Goal: Task Accomplishment & Management: Manage account settings

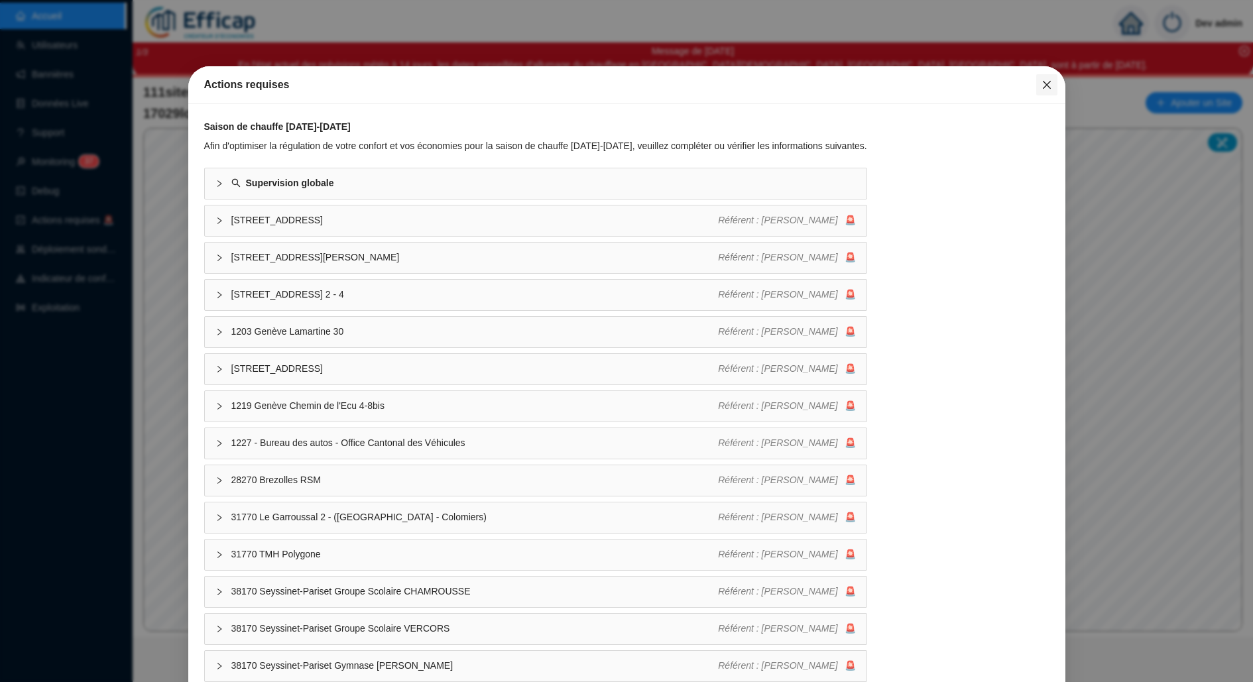
click at [1043, 82] on icon "close" at bounding box center [1046, 85] width 8 height 8
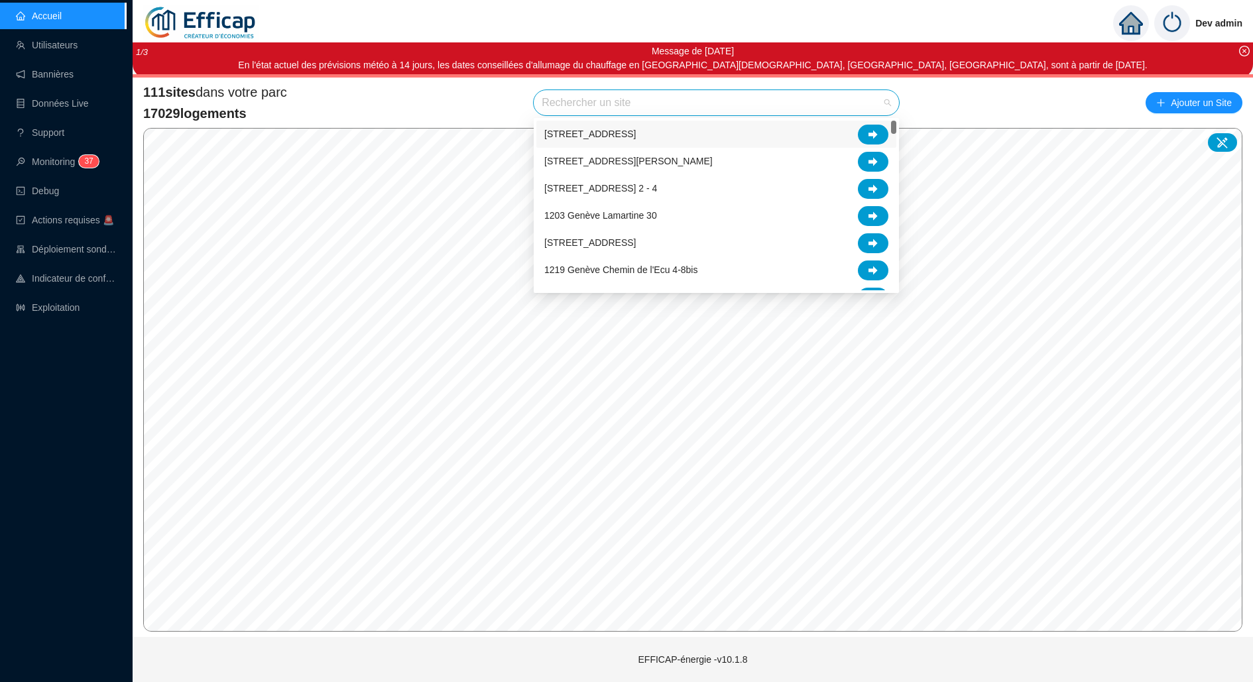
click at [675, 93] on input "search" at bounding box center [709, 102] width 337 height 25
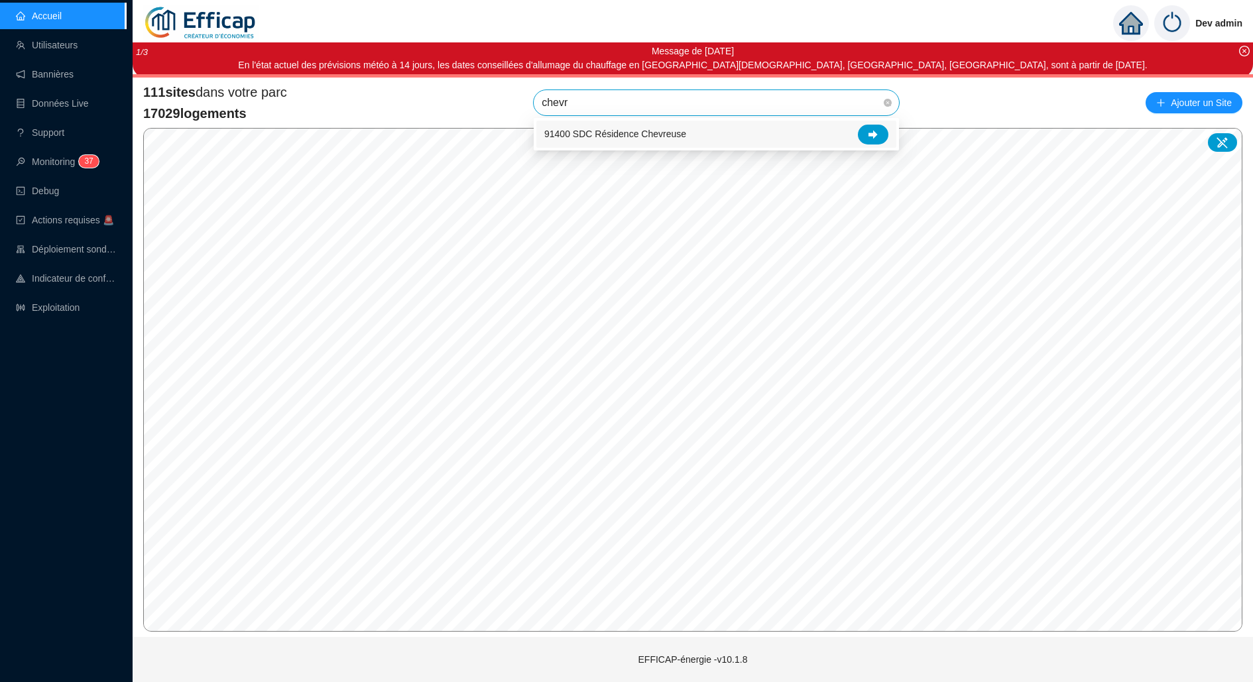
type input "chevre"
click at [868, 131] on div at bounding box center [873, 135] width 30 height 20
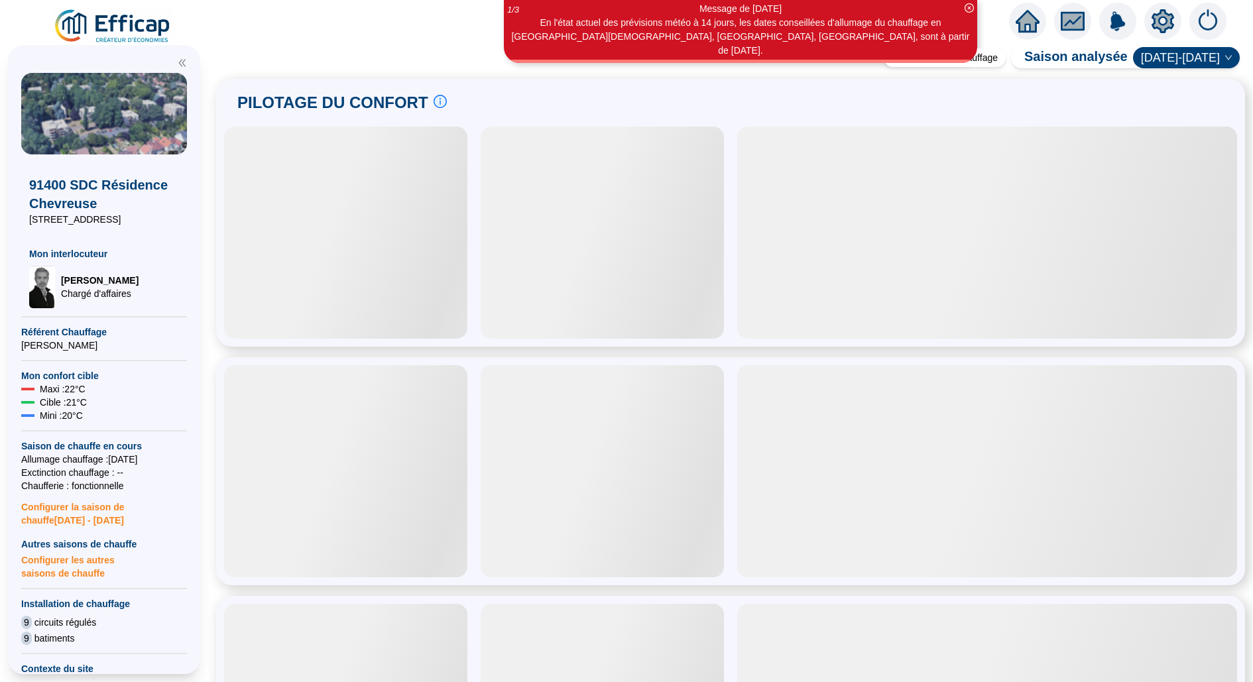
click at [1163, 25] on icon "setting" at bounding box center [1162, 21] width 9 height 9
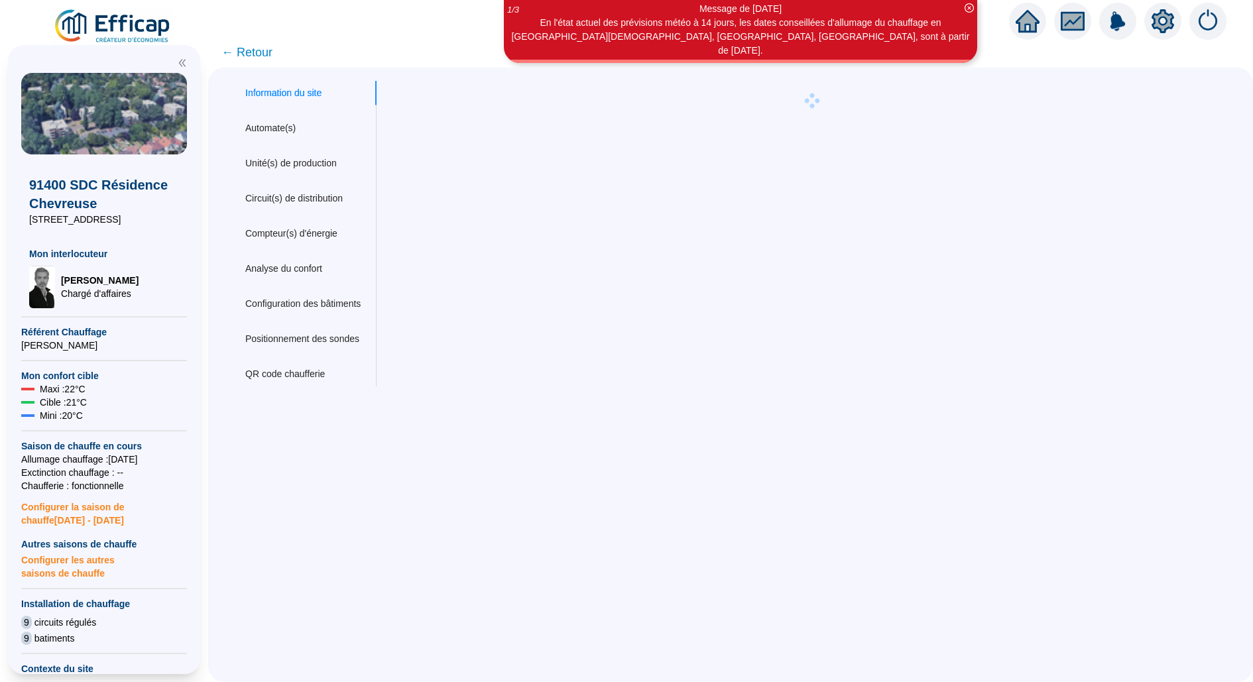
click at [255, 113] on div "Information du site Automate(s) Unité(s) de production Circuit(s) de distributi…" at bounding box center [302, 234] width 147 height 306
click at [280, 129] on div "Automate(s)" at bounding box center [270, 128] width 50 height 14
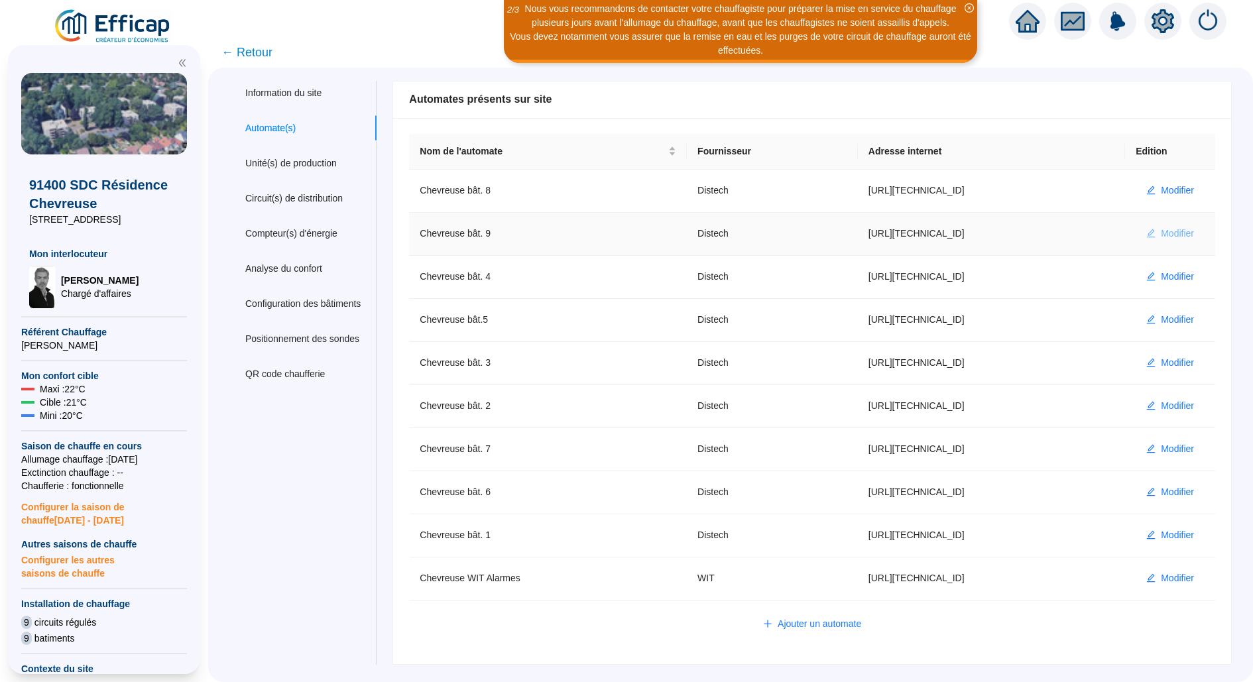
click at [1153, 233] on icon "edit" at bounding box center [1150, 233] width 9 height 9
type input "Chevreuse bât. 9"
type input "[URL][TECHNICAL_ID]"
type input "Administrateur"
type input "AV1001"
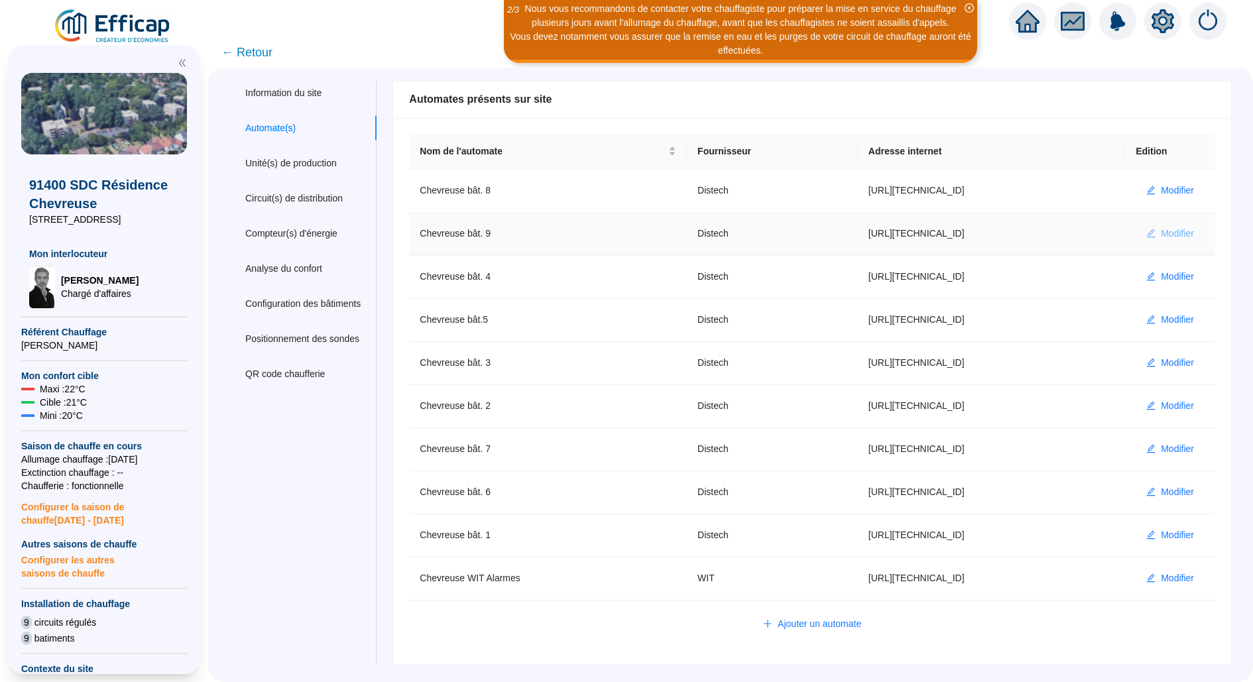
type input "AV1002"
type input "AV1000"
type input "BV1000"
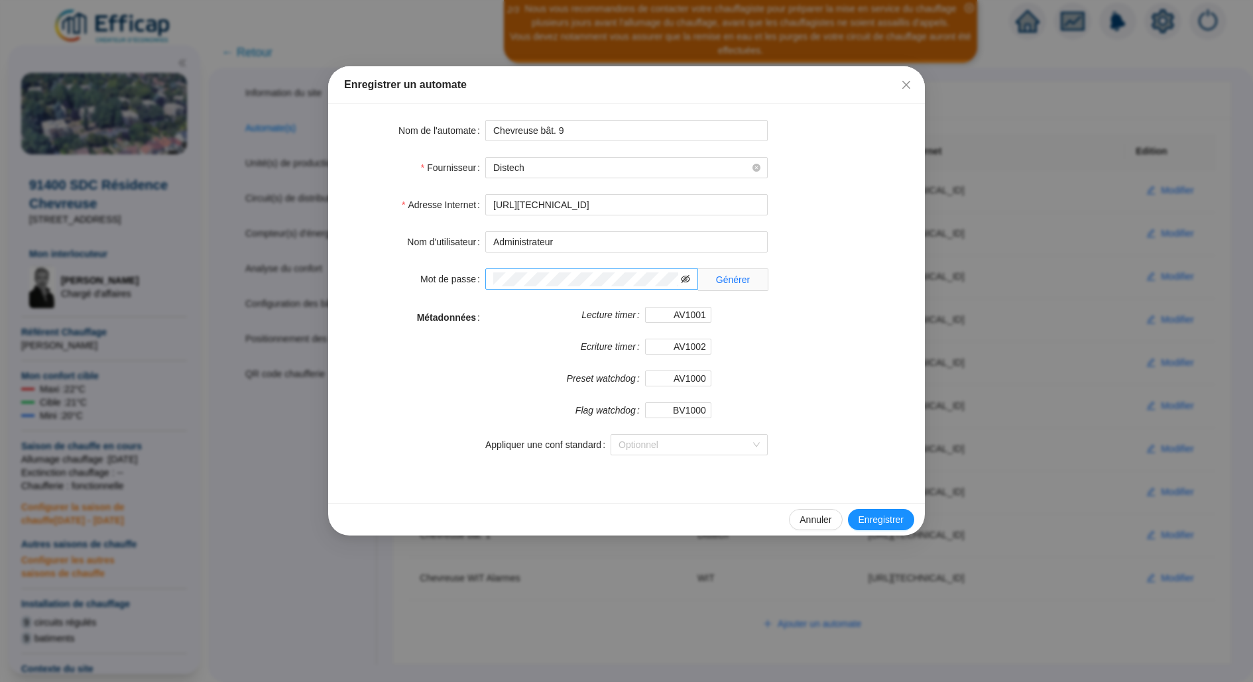
click at [684, 279] on icon "eye-invisible" at bounding box center [685, 278] width 9 height 9
click at [600, 239] on input "Administrateur" at bounding box center [626, 241] width 282 height 21
